Goal: Information Seeking & Learning: Learn about a topic

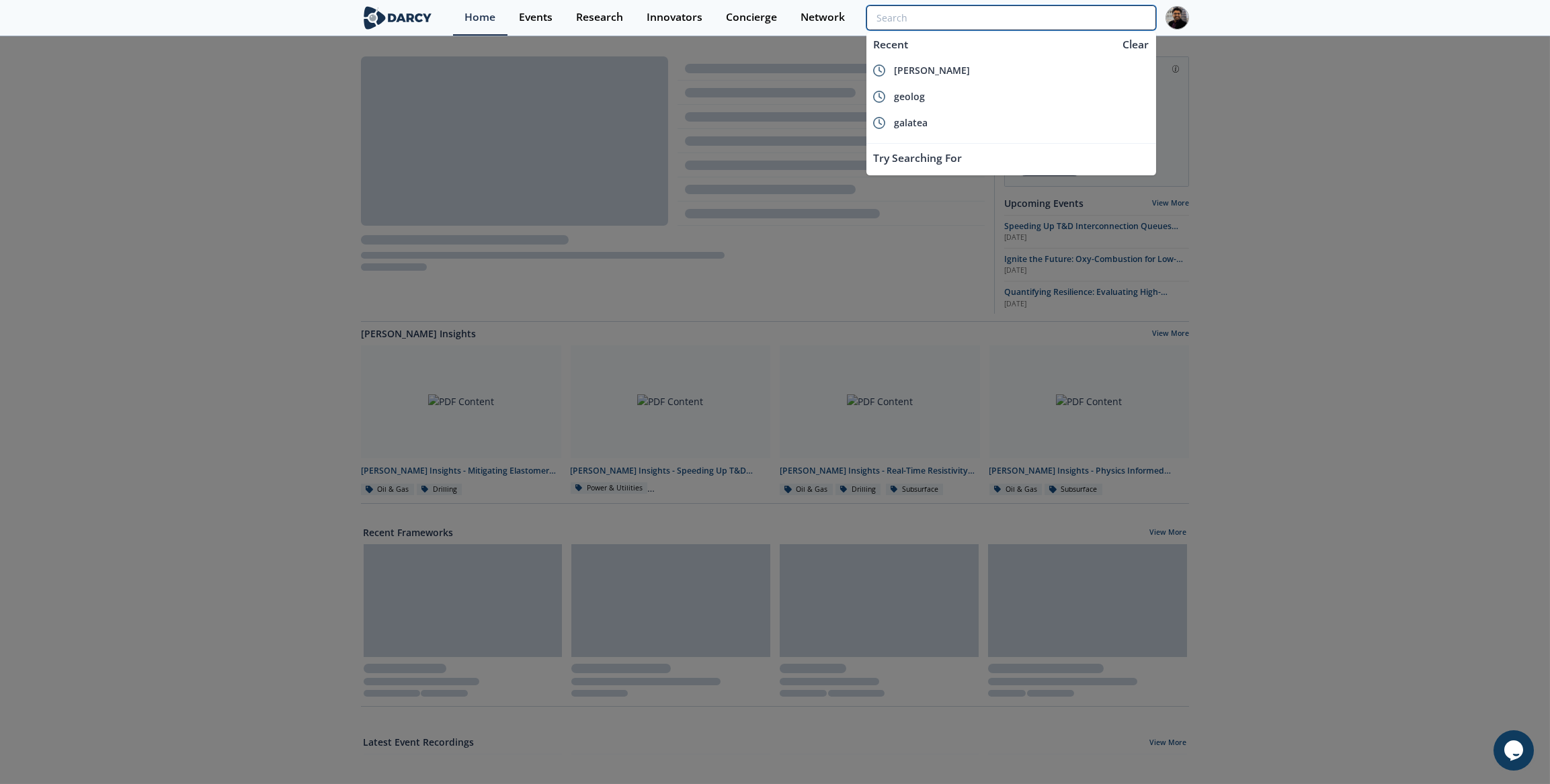
click at [1075, 29] on input "search" at bounding box center [1011, 17] width 290 height 25
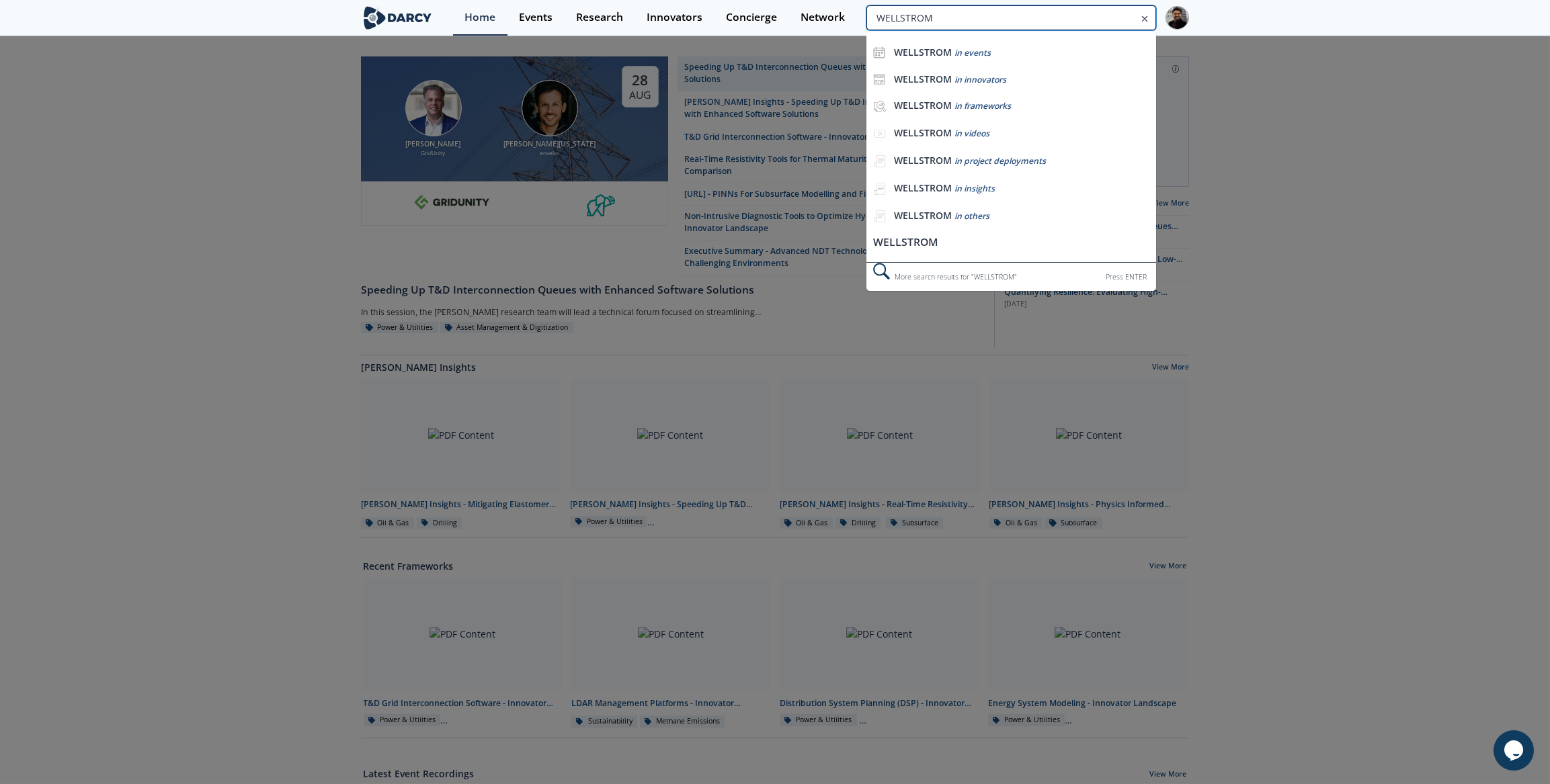
type input "WELLSTROM"
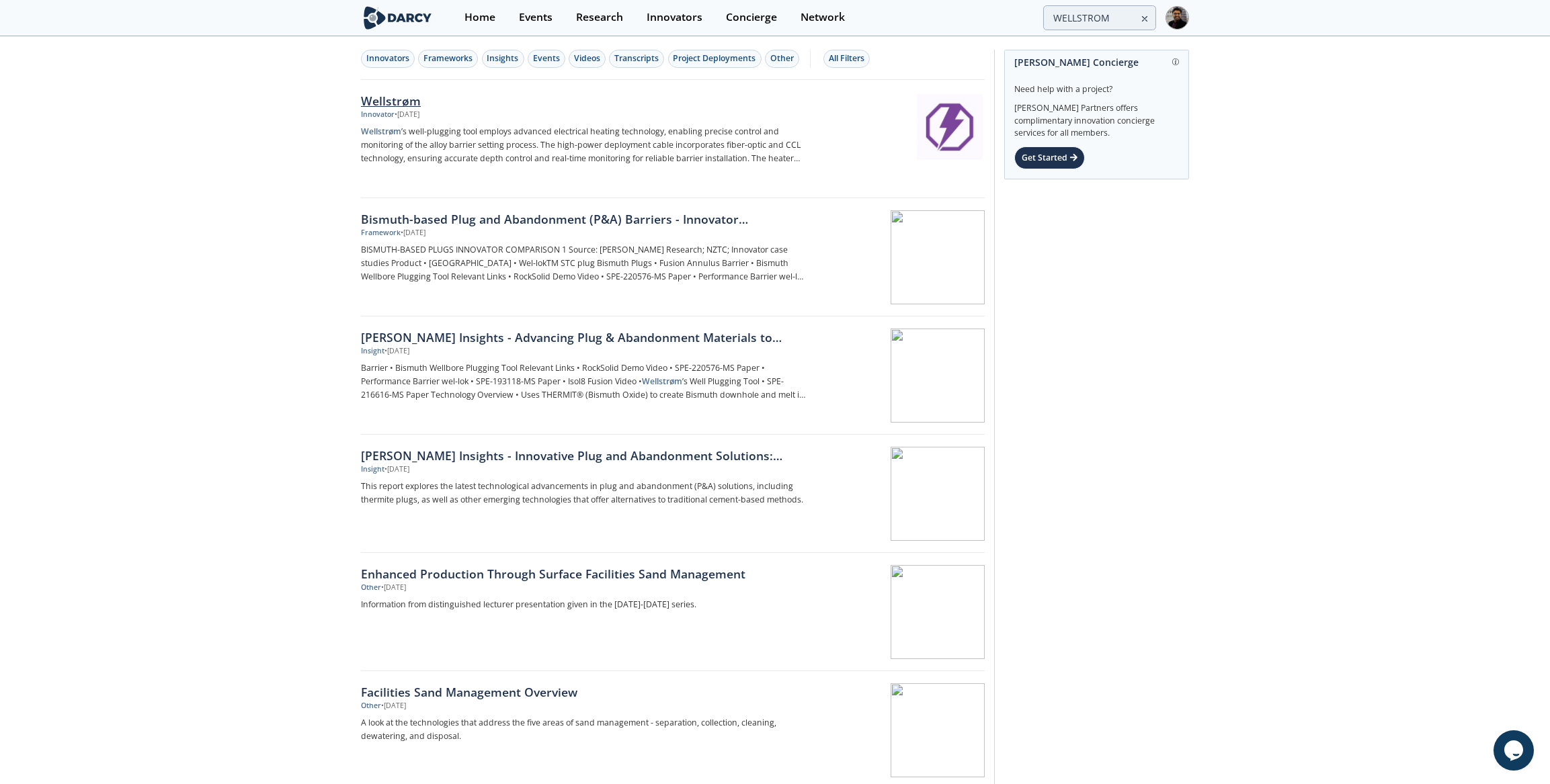
click at [473, 110] on div "Innovator • [DATE]" at bounding box center [583, 115] width 445 height 11
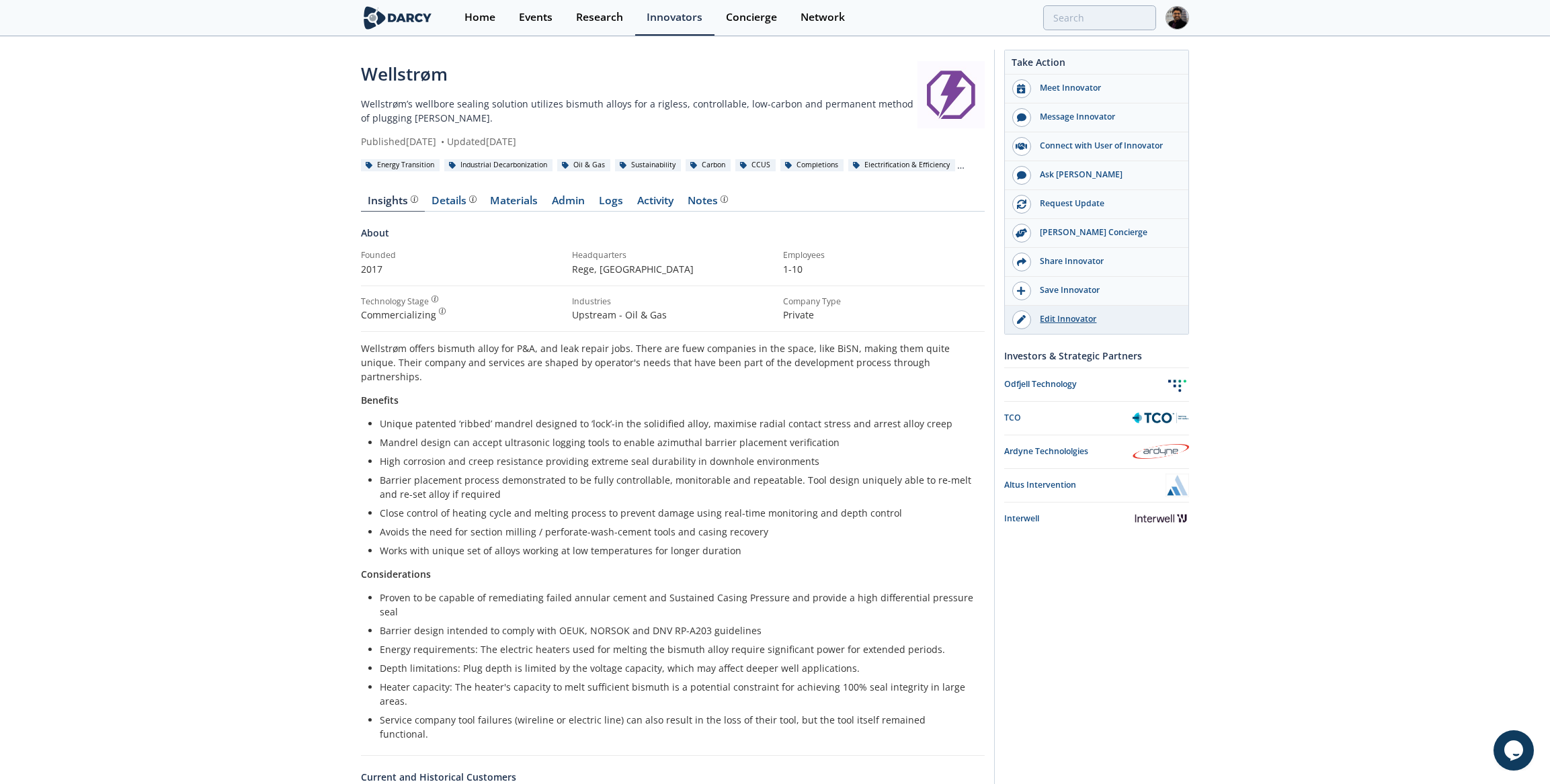
click at [1072, 313] on div "Edit Innovator" at bounding box center [1106, 319] width 150 height 12
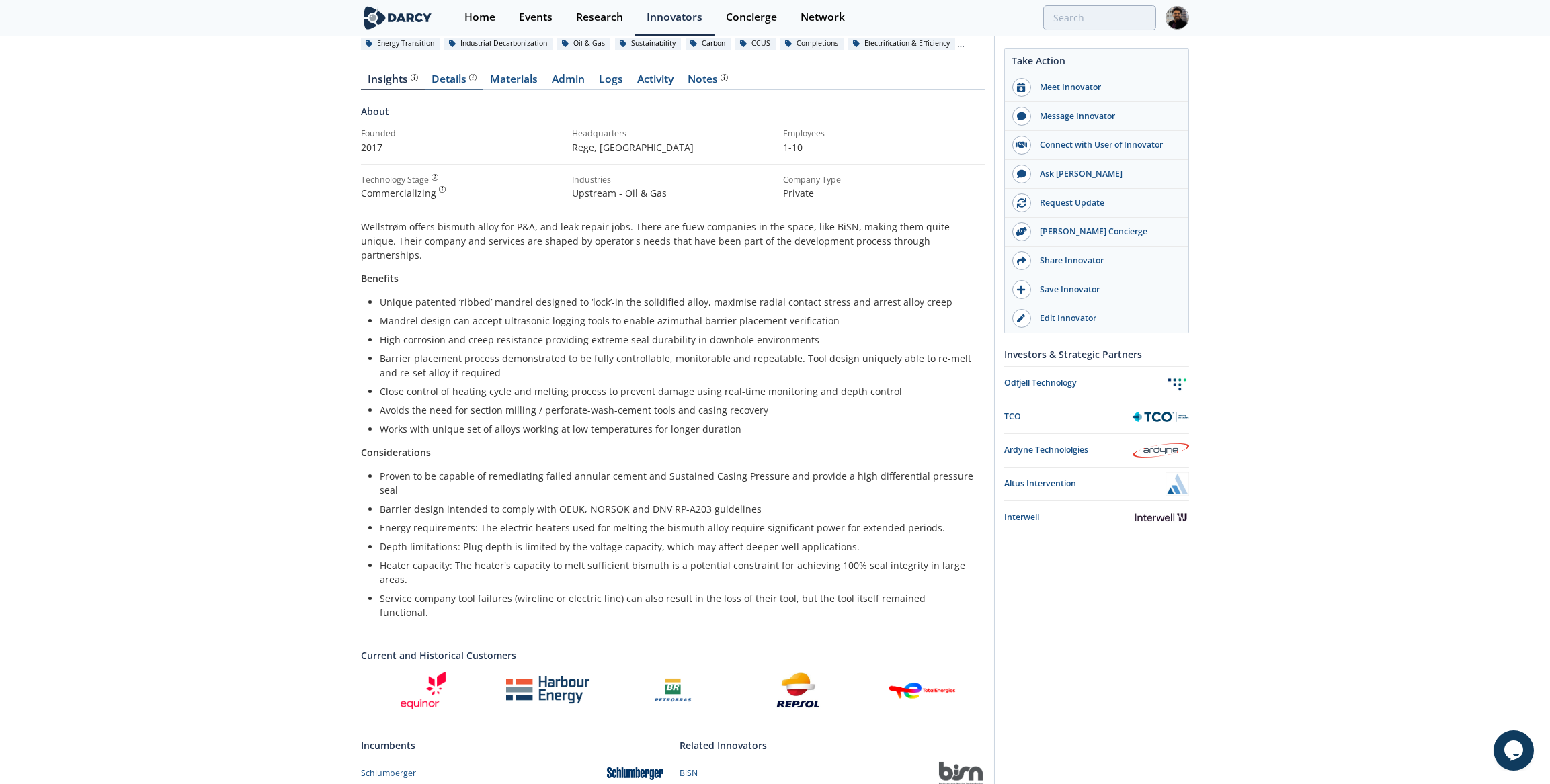
click at [445, 81] on div "Details" at bounding box center [454, 79] width 45 height 11
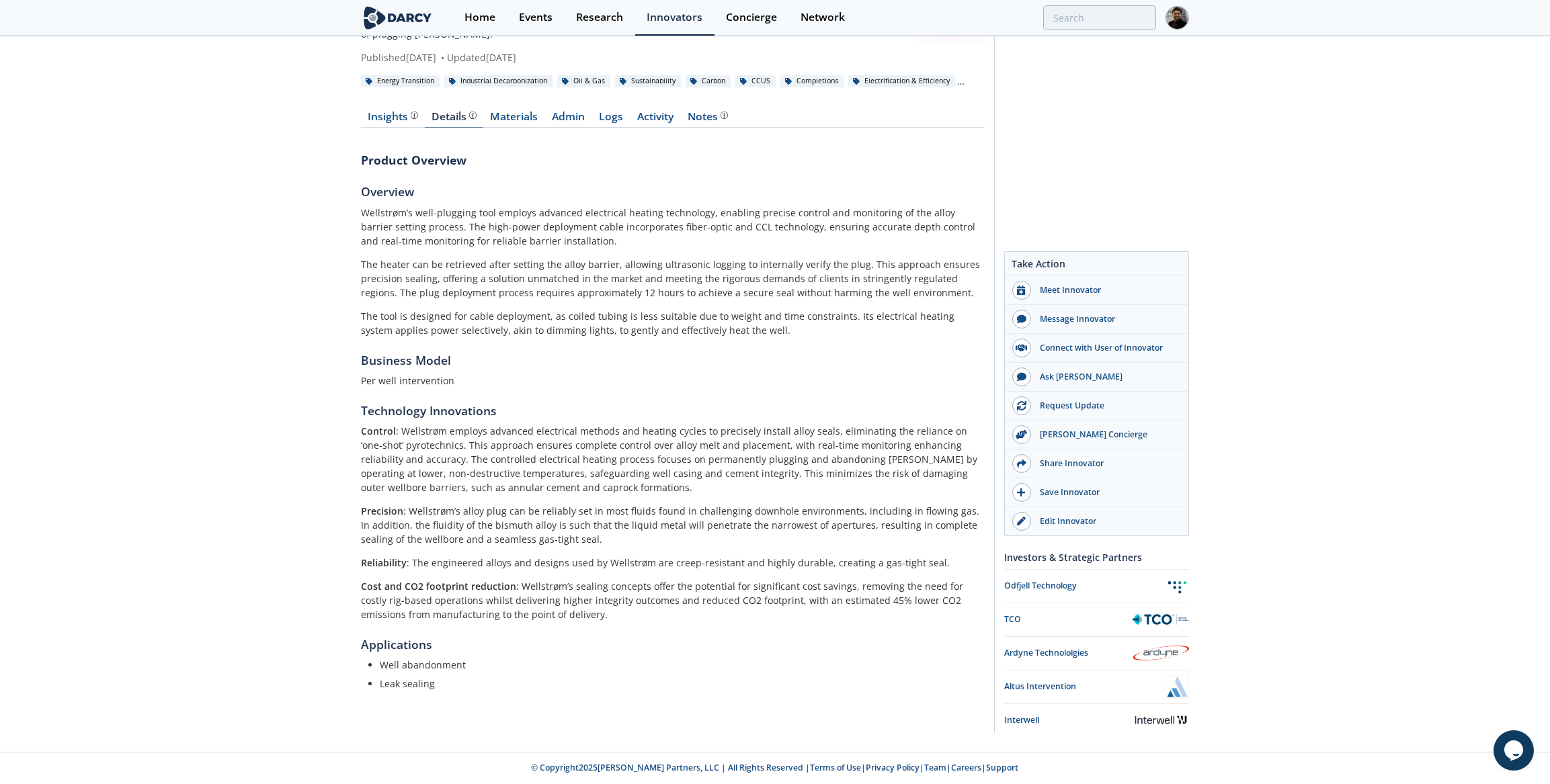
scroll to position [83, 0]
click at [385, 120] on div "Insights" at bounding box center [393, 118] width 50 height 11
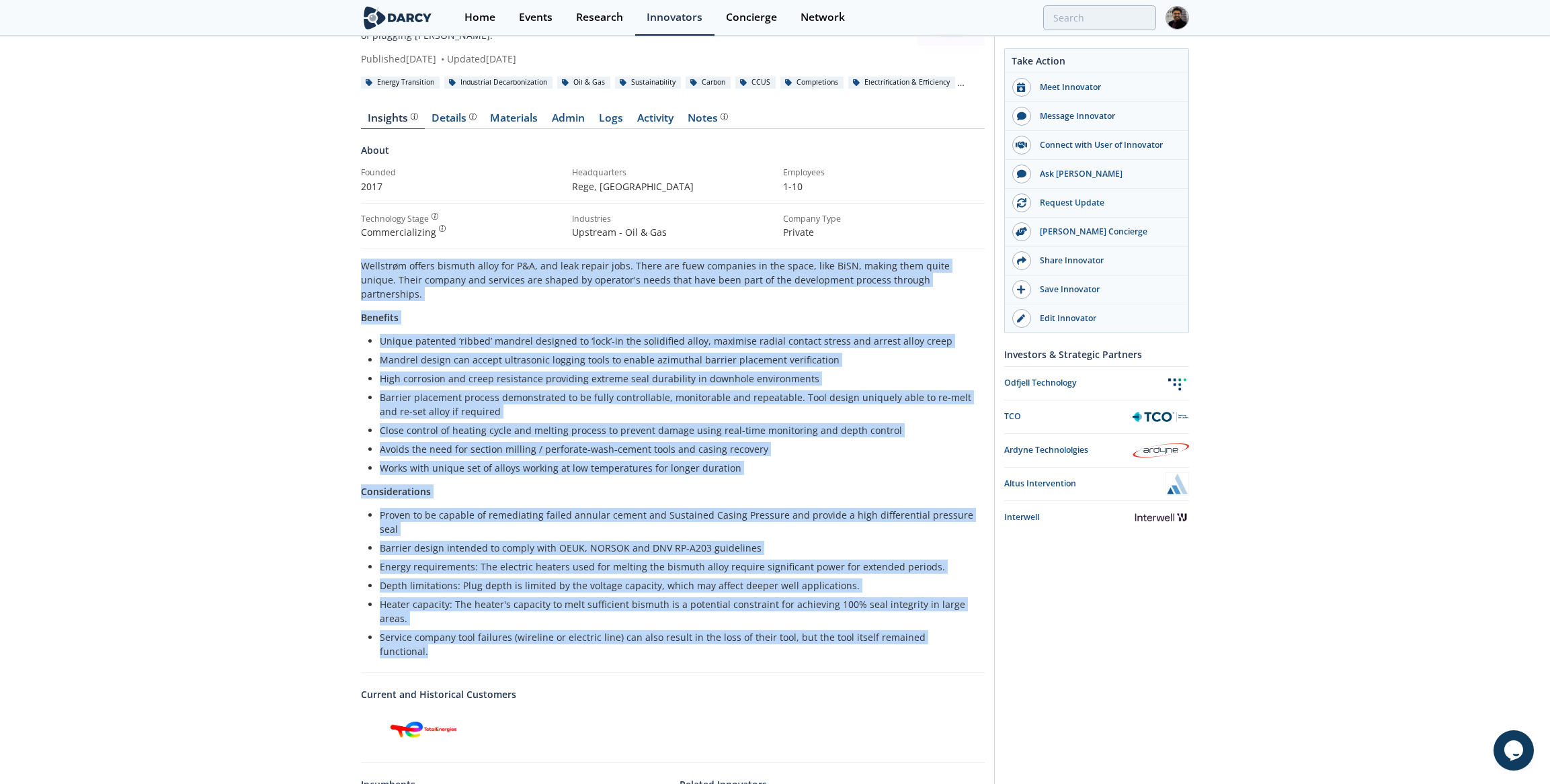
drag, startPoint x: 961, startPoint y: 594, endPoint x: 319, endPoint y: 260, distance: 723.7
click at [319, 260] on div "Wellstrøm Wellstrøm’s wellbore sealing solution utilizes bismuth alloys for a r…" at bounding box center [775, 446] width 1550 height 982
copy div "Loremipsu dolors ametcon adipi eli S&D, eiu temp incidi utla. Etdol mag aliq en…"
click at [1073, 313] on div "Edit Innovator" at bounding box center [1106, 318] width 150 height 12
